Goal: Obtain resource: Download file/media

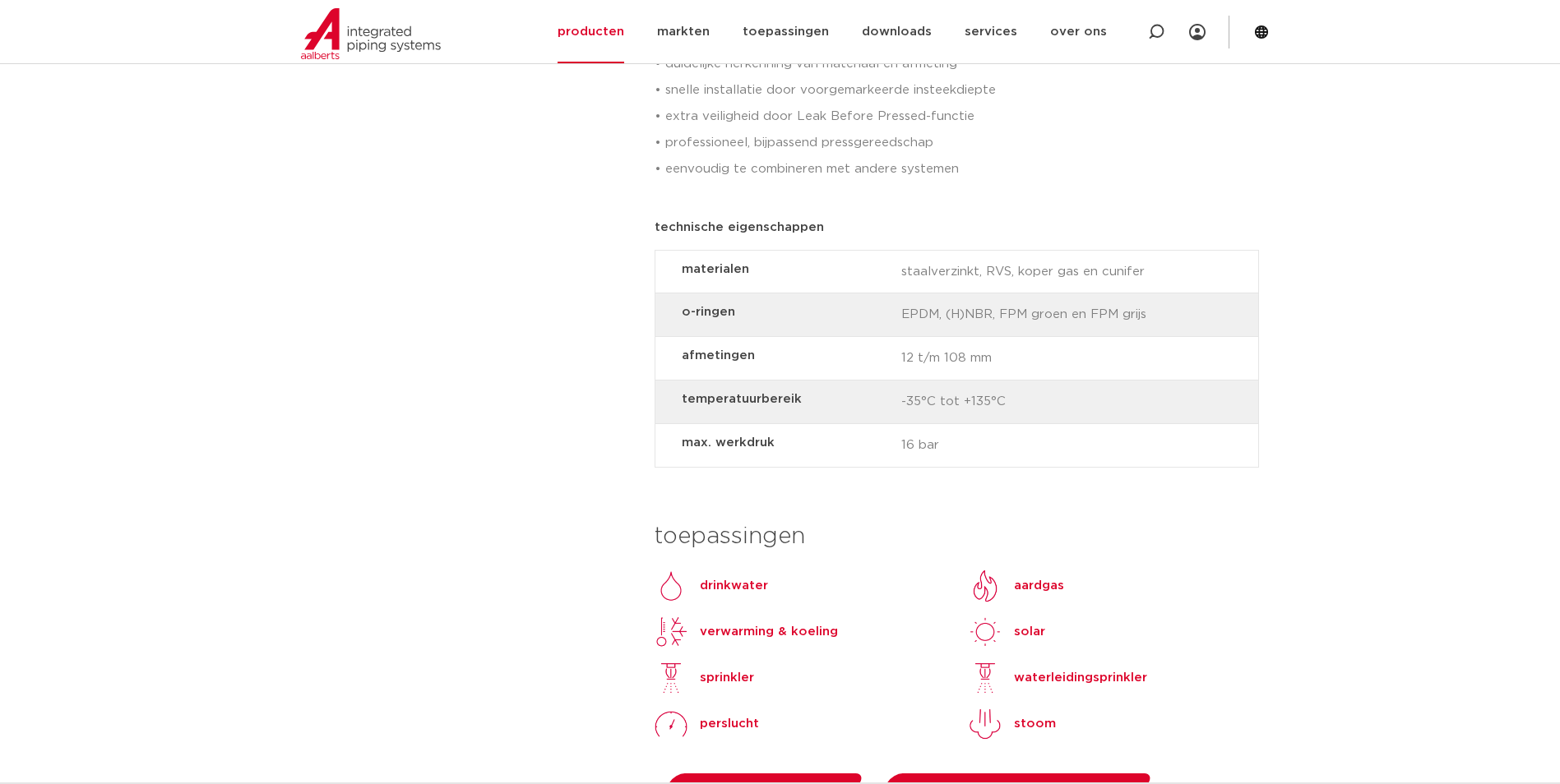
scroll to position [1315, 0]
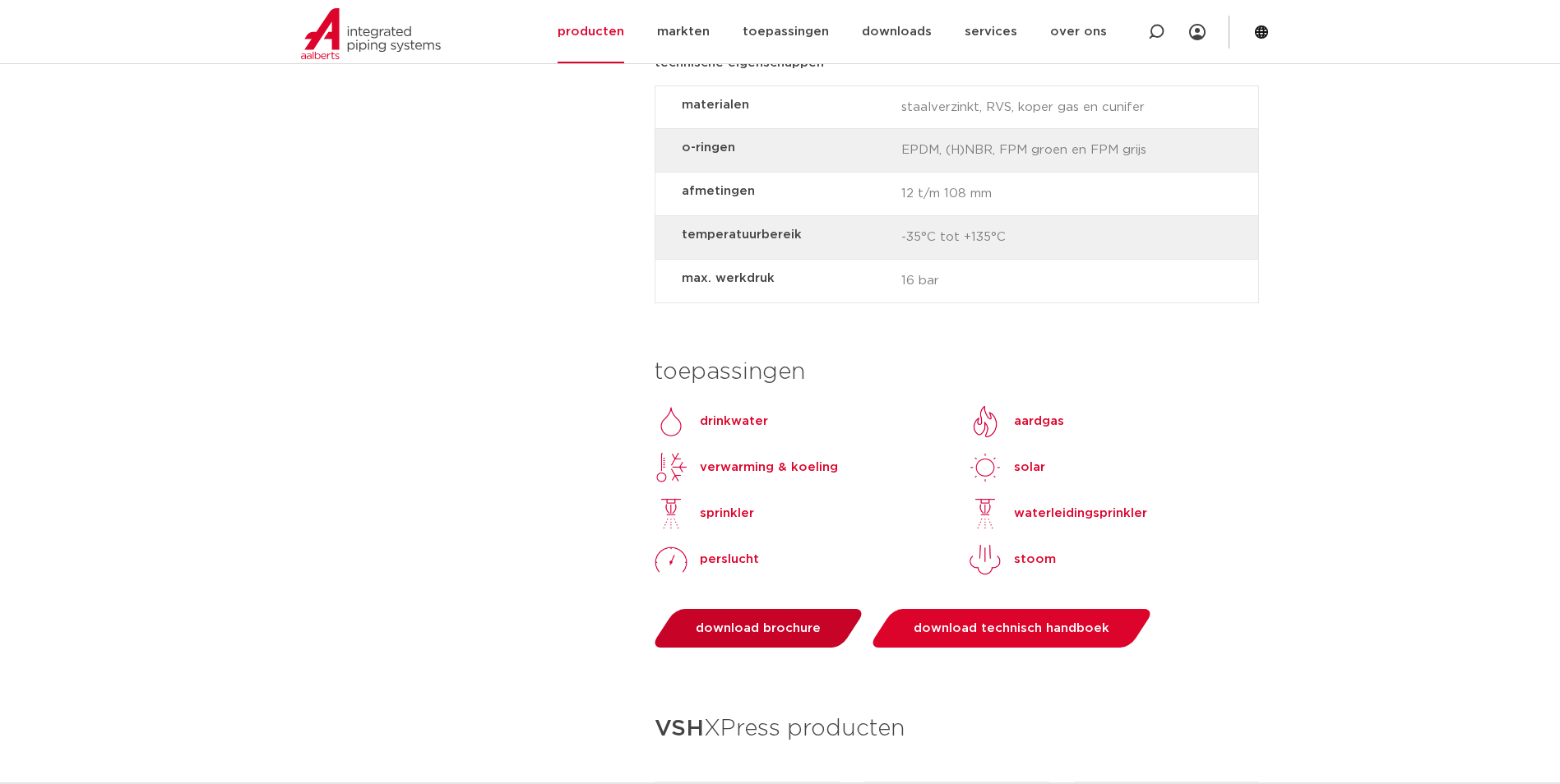
click at [748, 623] on span "download brochure" at bounding box center [758, 628] width 125 height 12
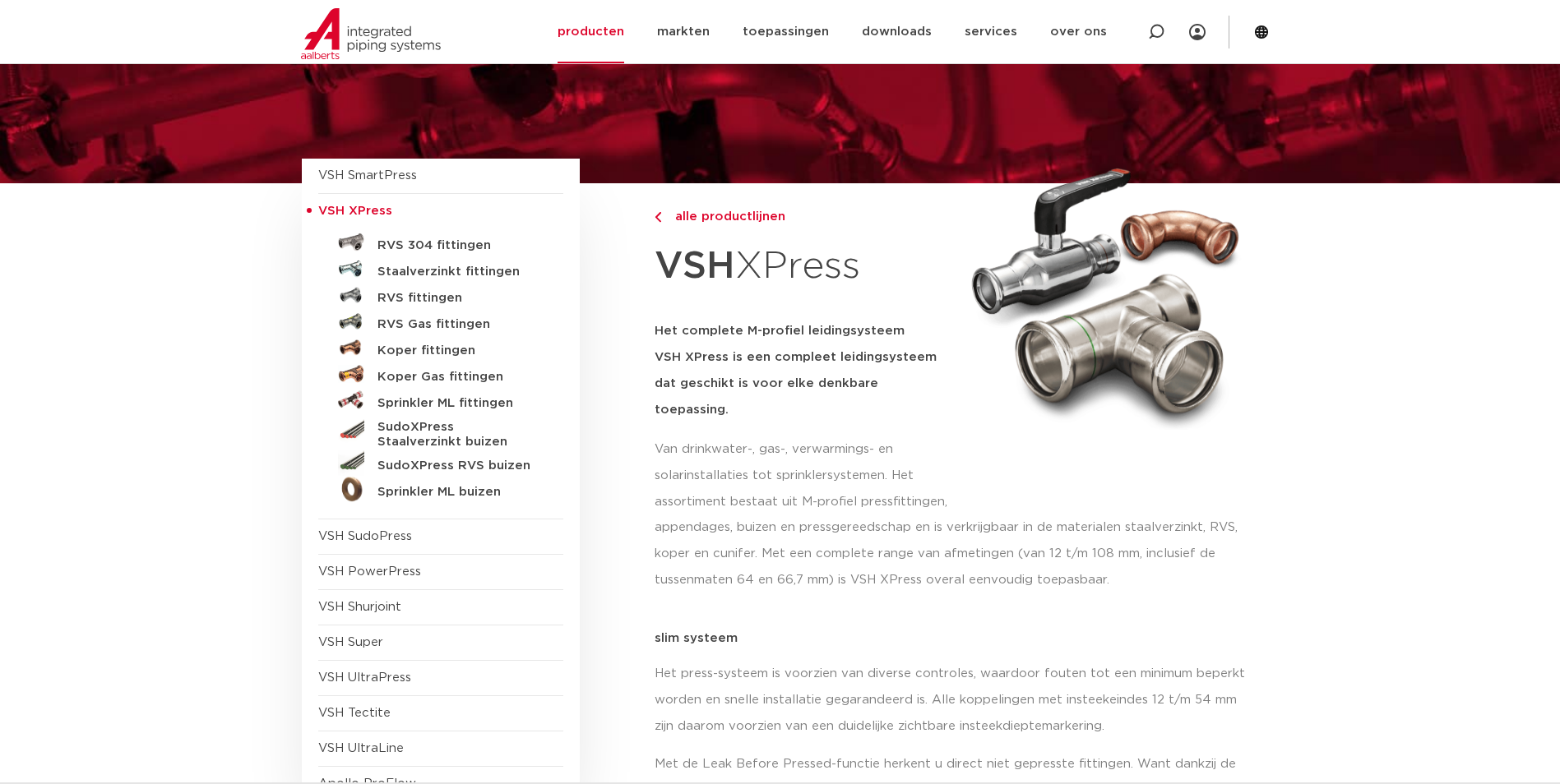
scroll to position [0, 0]
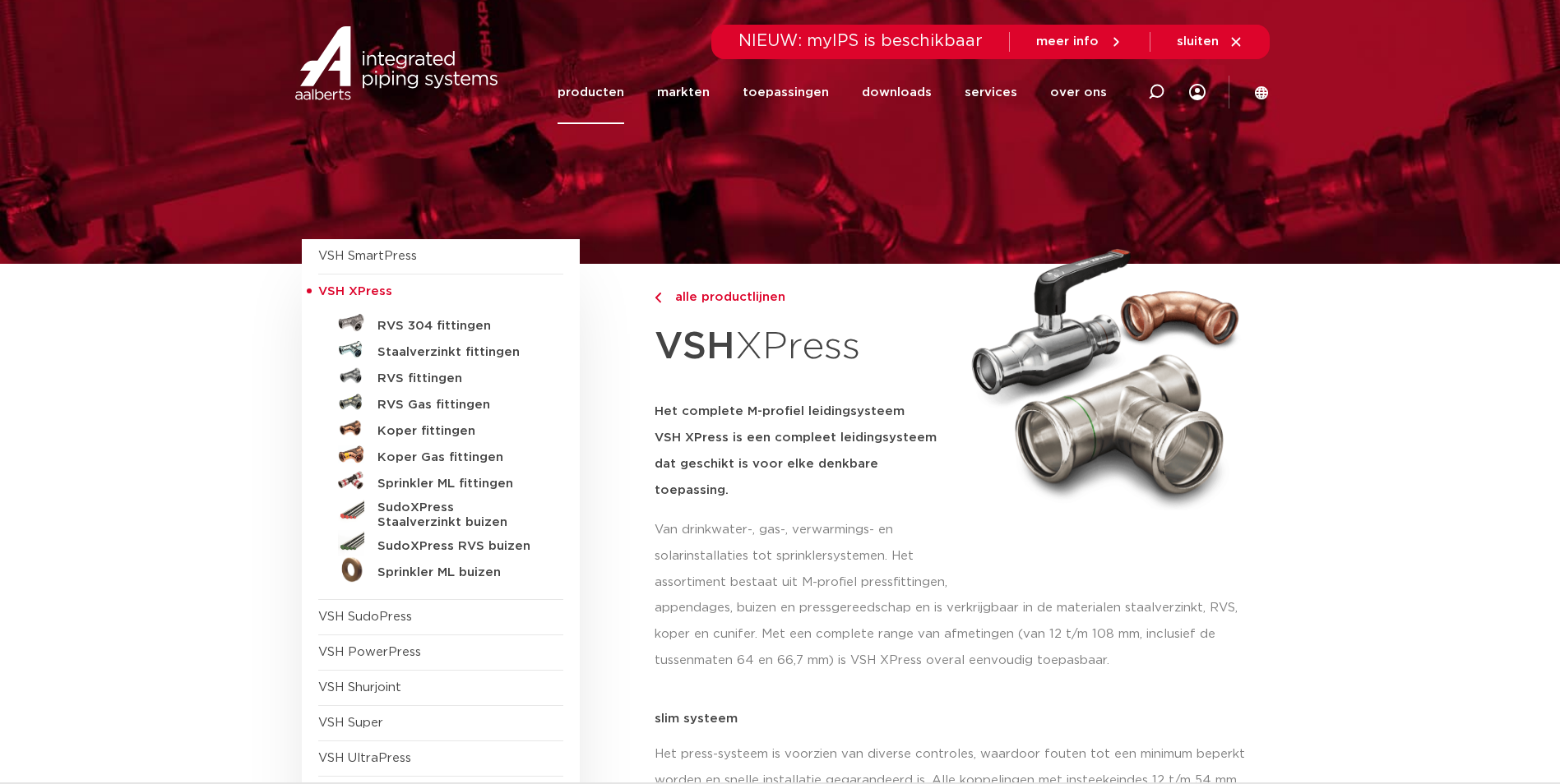
click at [357, 293] on span "VSH XPress" at bounding box center [355, 291] width 74 height 12
click at [777, 96] on link "toepassingen" at bounding box center [785, 92] width 86 height 63
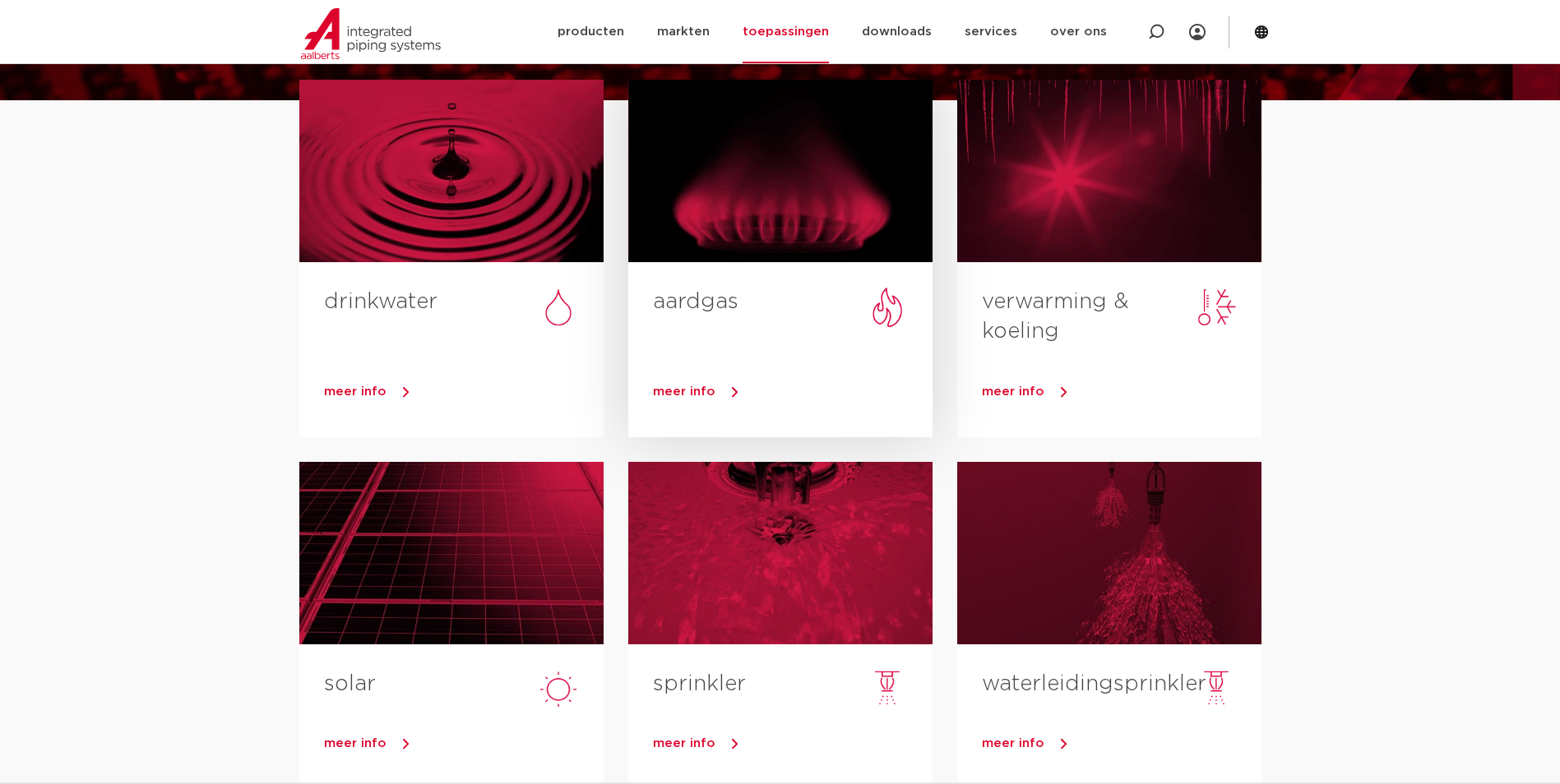
scroll to position [247, 0]
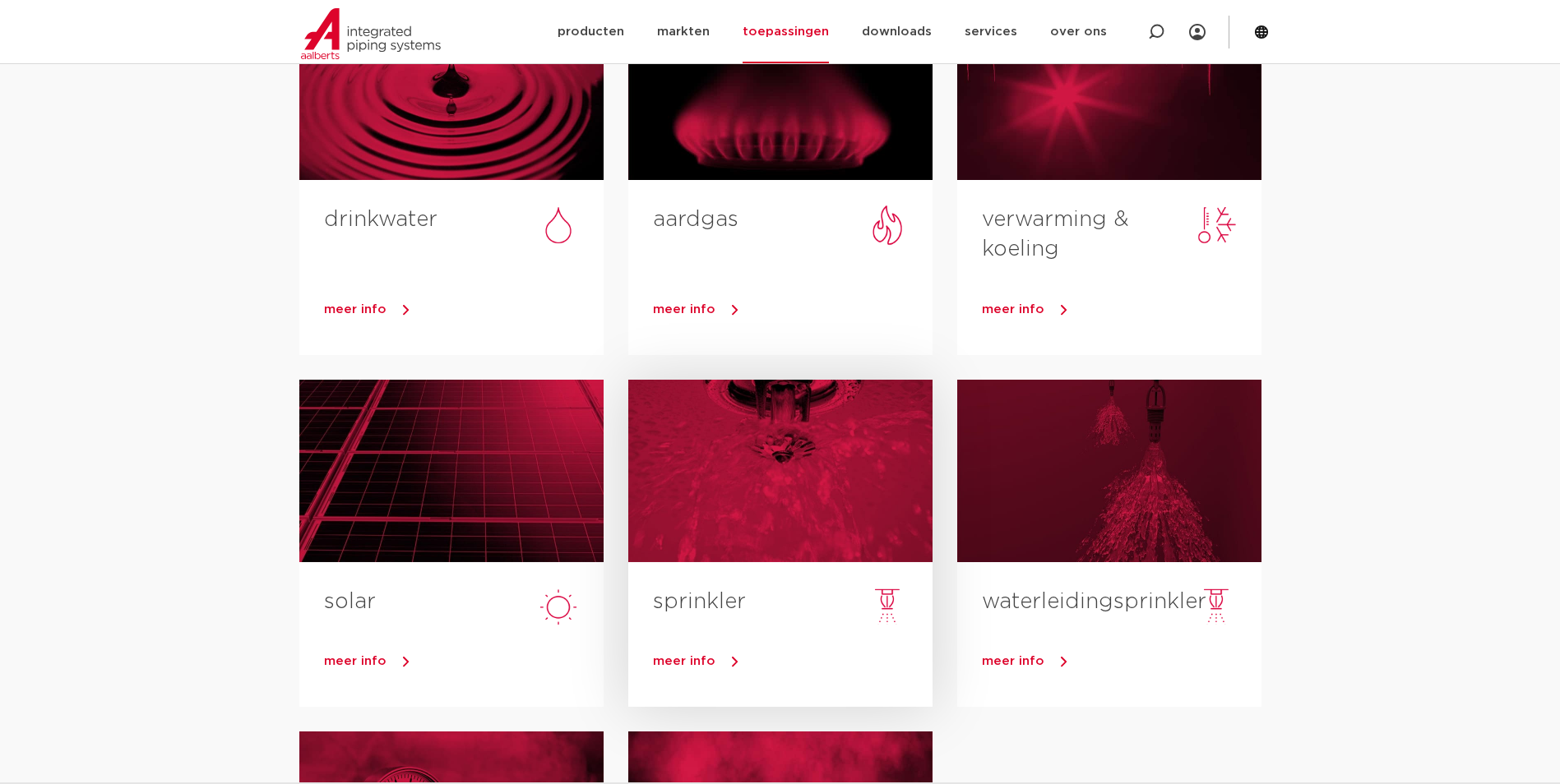
click at [768, 466] on div at bounding box center [780, 470] width 304 height 182
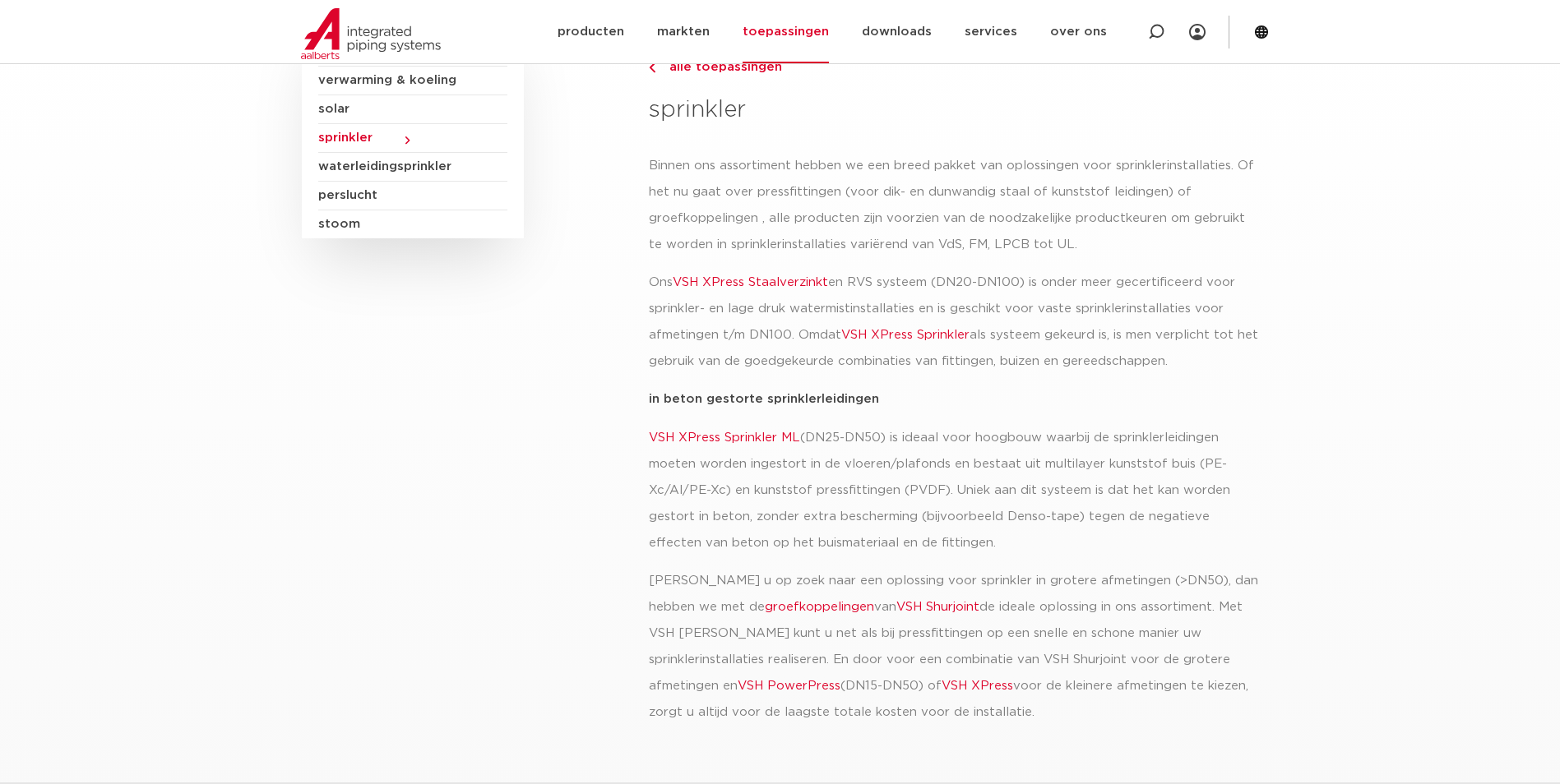
scroll to position [329, 0]
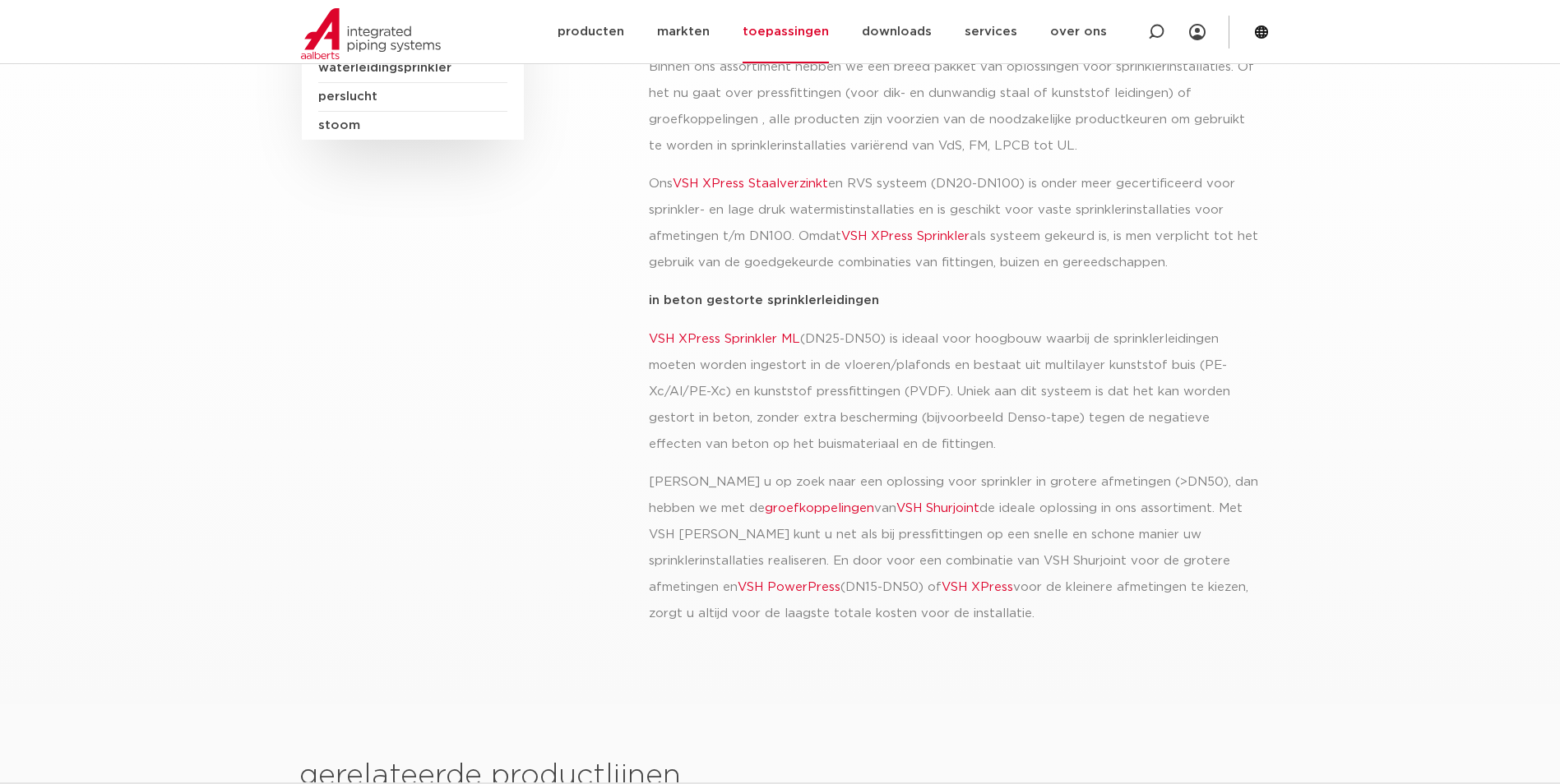
click at [756, 340] on link "VSH XPress Sprinkler ML" at bounding box center [724, 339] width 151 height 12
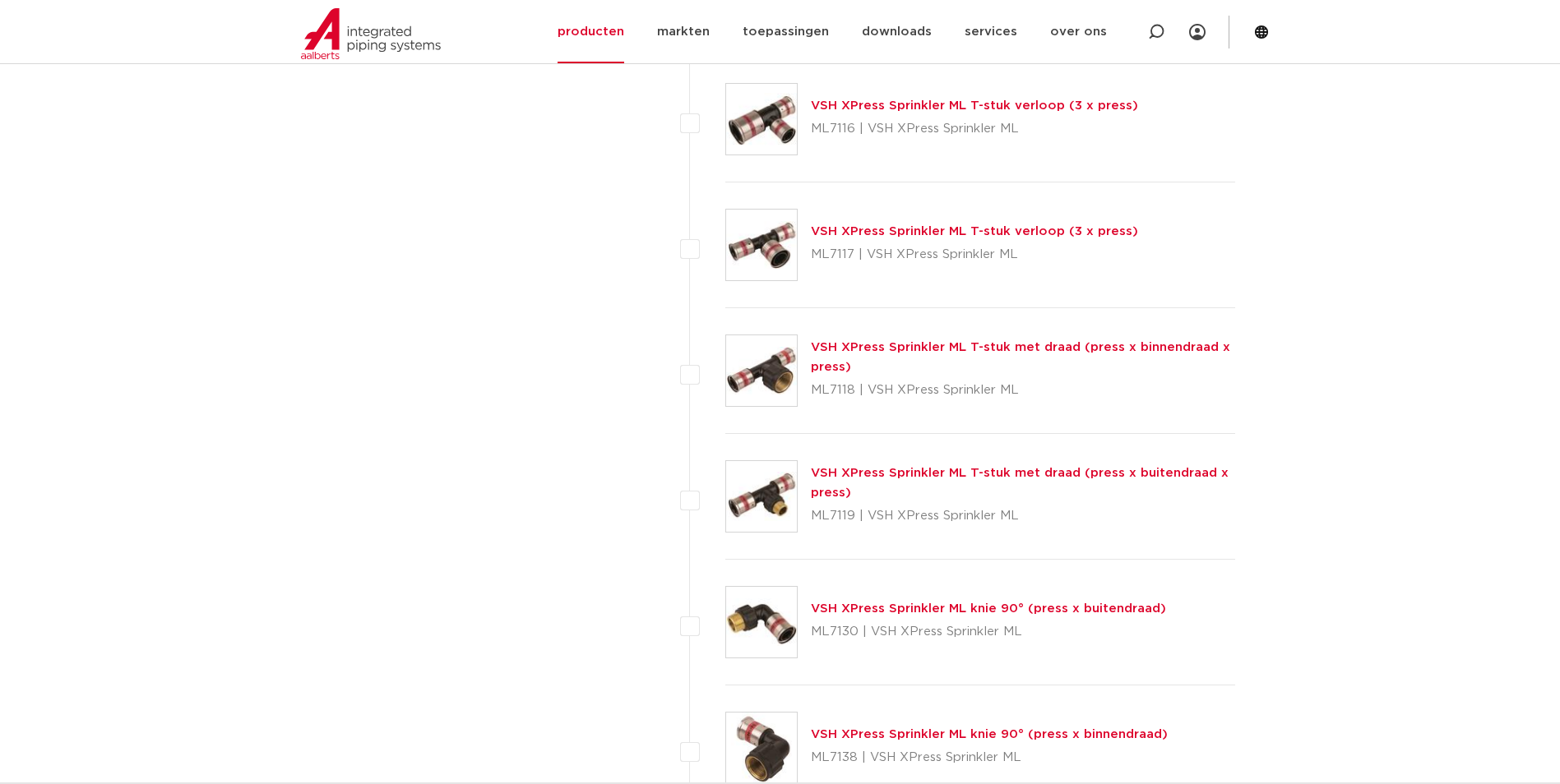
scroll to position [1726, 0]
click at [768, 361] on img at bounding box center [761, 368] width 70 height 70
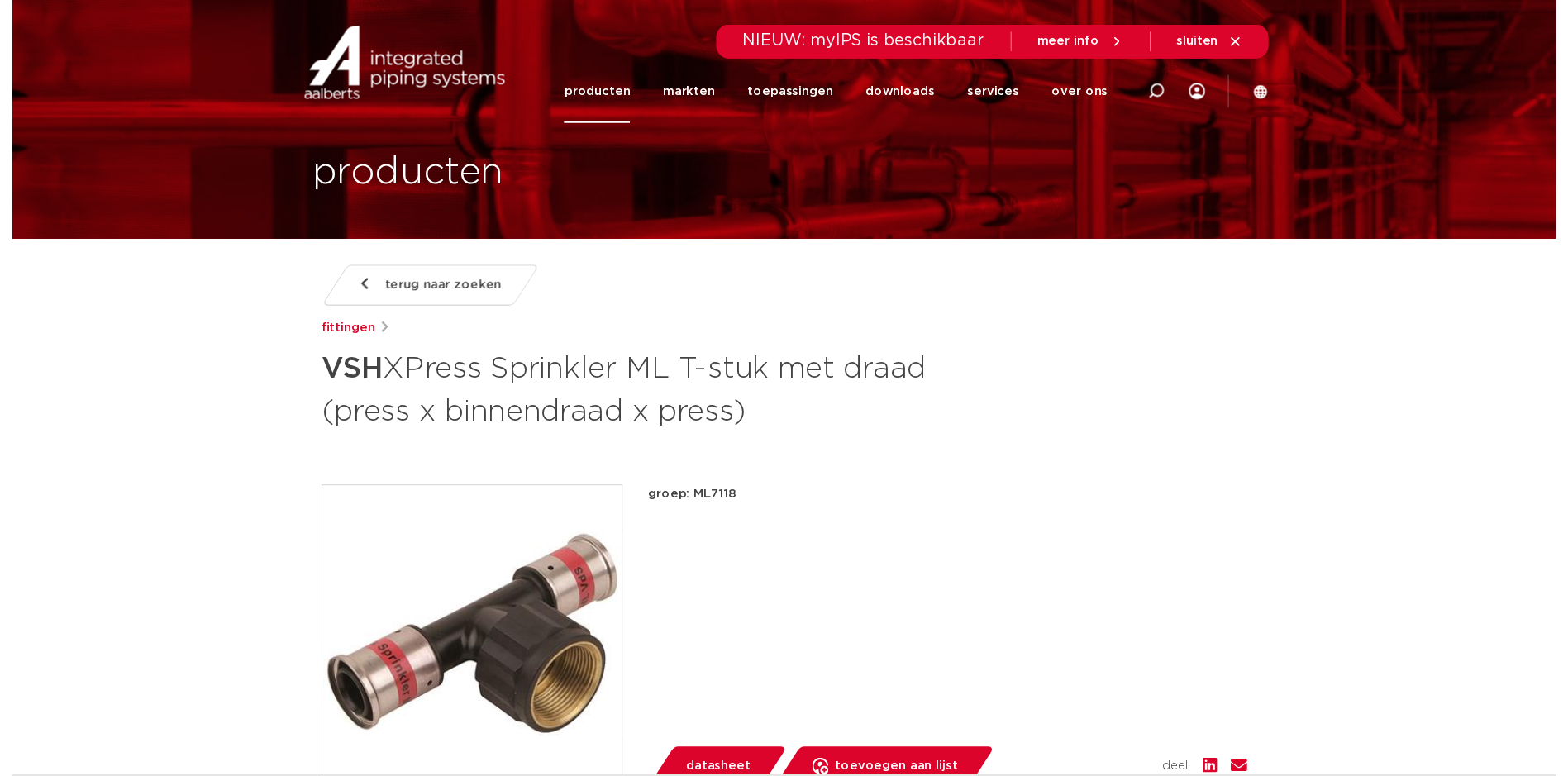
scroll to position [330, 0]
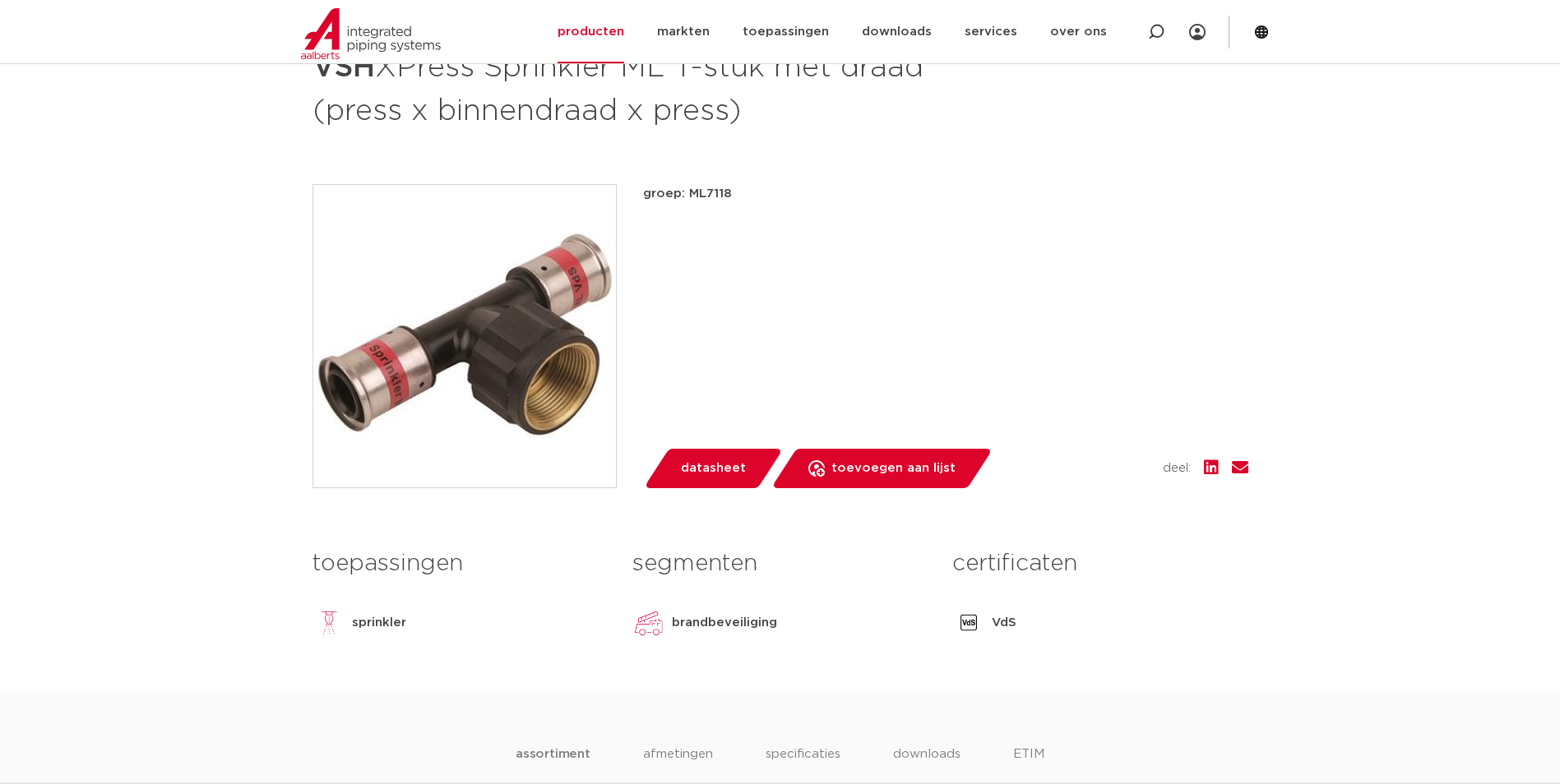
click at [716, 468] on span "datasheet" at bounding box center [713, 469] width 65 height 26
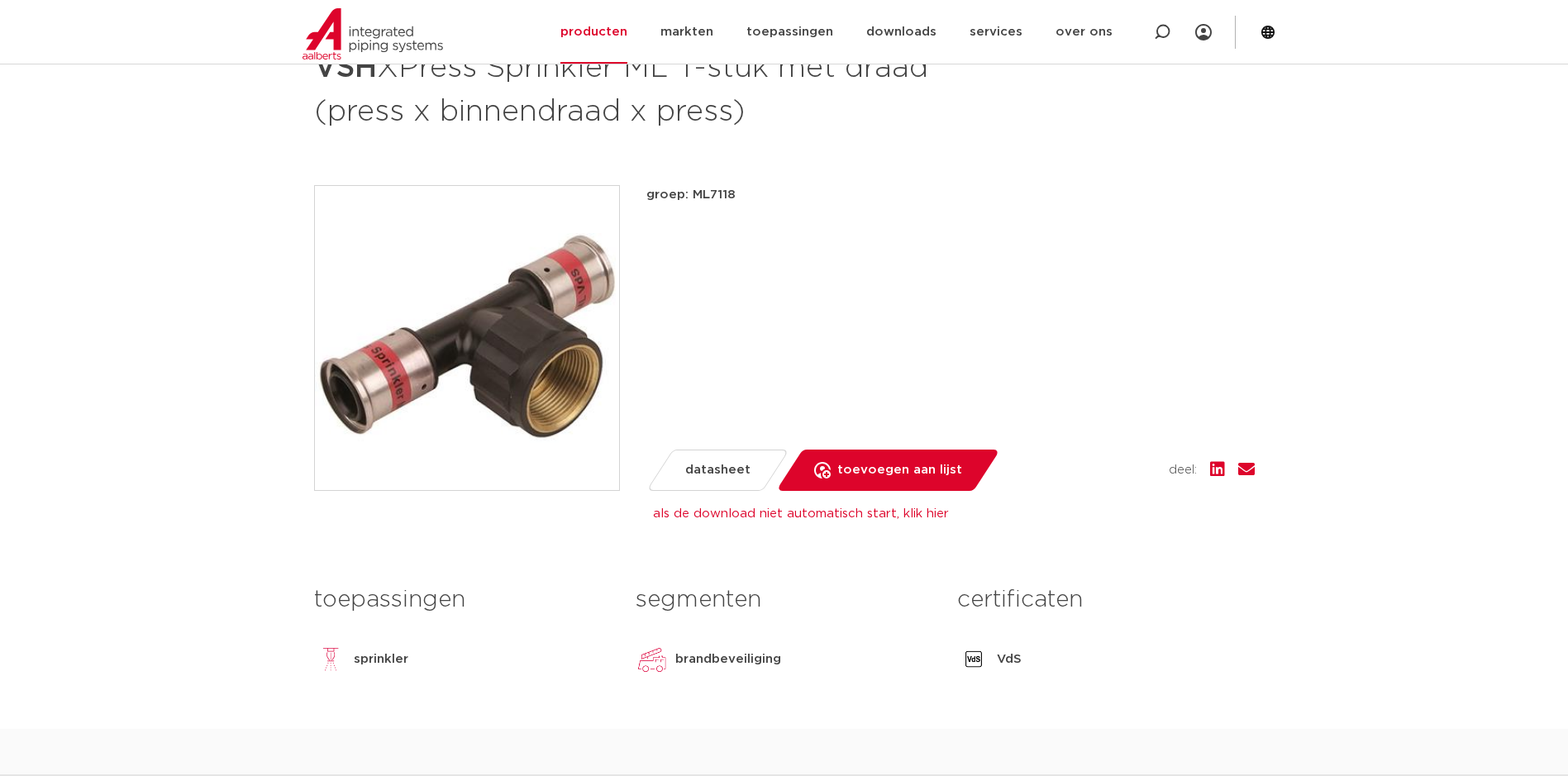
click at [865, 327] on div "groep: ML7118 lees meer [PERSON_NAME] [PERSON_NAME] datasheet toevoegen aan lij…" at bounding box center [951, 338] width 608 height 306
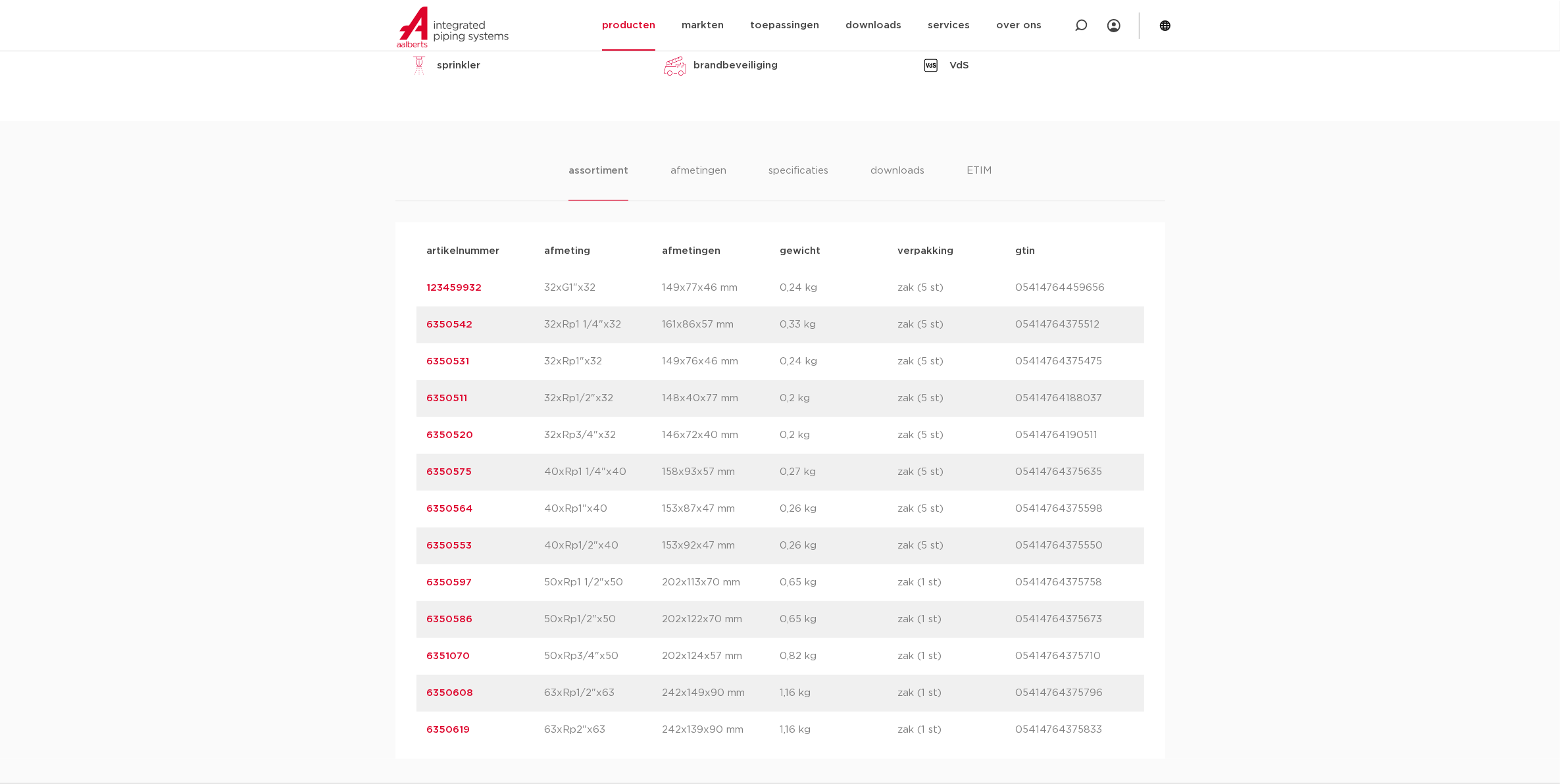
scroll to position [731, 0]
